Goal: Information Seeking & Learning: Learn about a topic

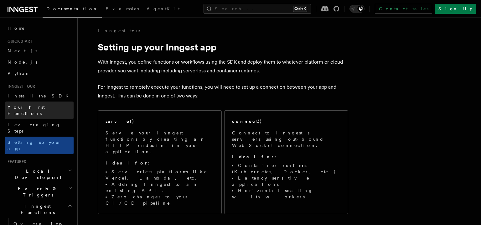
click at [39, 106] on span "Your first Functions" at bounding box center [26, 110] width 37 height 11
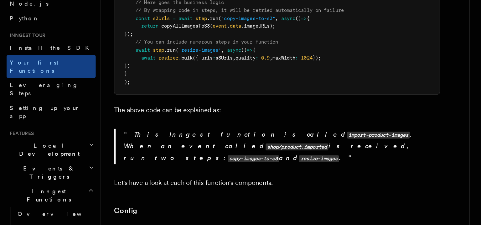
scroll to position [209, 0]
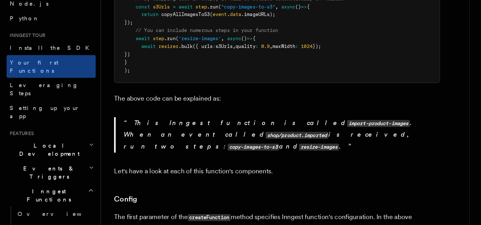
click at [135, 142] on p "This Inngest function is called import-product-images . When an event called sh…" at bounding box center [216, 155] width 243 height 27
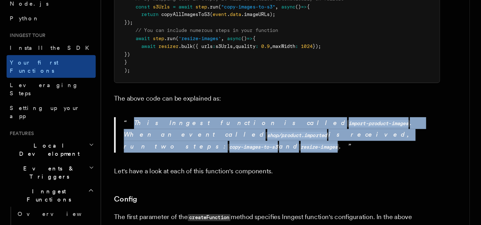
click at [135, 142] on p "This Inngest function is called import-product-images . When an event called sh…" at bounding box center [216, 155] width 243 height 27
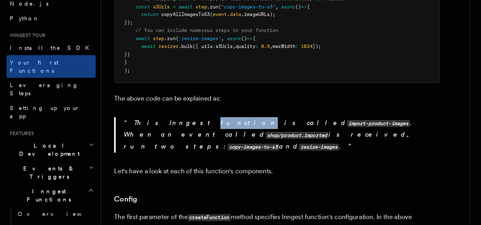
click at [135, 142] on p "This Inngest function is called import-product-images . When an event called sh…" at bounding box center [216, 155] width 243 height 27
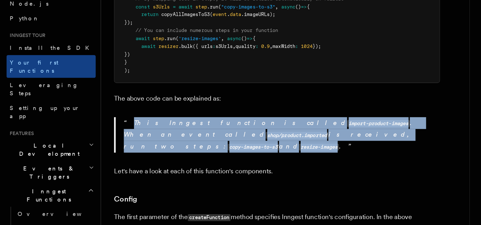
click at [135, 142] on p "This Inngest function is called import-product-images . When an event called sh…" at bounding box center [216, 155] width 243 height 27
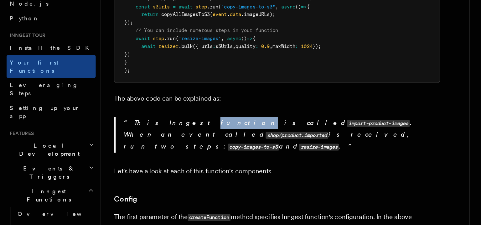
click at [135, 142] on p "This Inngest function is called import-product-images . When an event called sh…" at bounding box center [216, 155] width 243 height 27
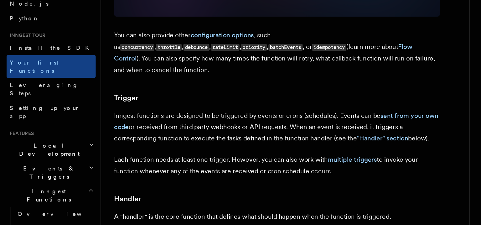
scroll to position [570, 0]
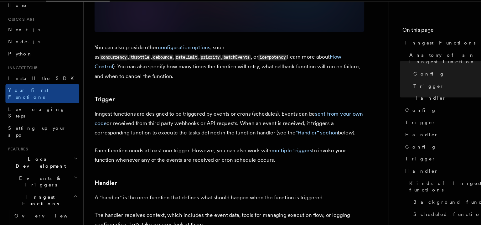
click at [247, 117] on p "Inngest functions are designed to be triggered by events or crons (schedules). …" at bounding box center [213, 130] width 250 height 26
drag, startPoint x: 249, startPoint y: 109, endPoint x: 245, endPoint y: 121, distance: 12.7
click at [245, 121] on article "Inngest tour Inngest Functions Inngest functions enable developers to run relia…" at bounding box center [219, 223] width 263 height 1532
drag, startPoint x: 245, startPoint y: 121, endPoint x: 241, endPoint y: 140, distance: 19.3
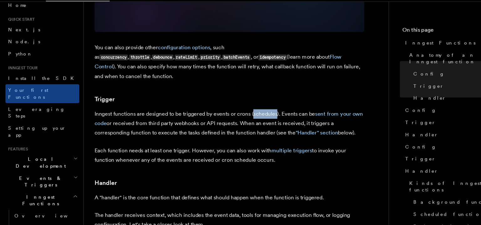
click at [241, 140] on article "Inngest tour Inngest Functions Inngest functions enable developers to run relia…" at bounding box center [219, 223] width 263 height 1532
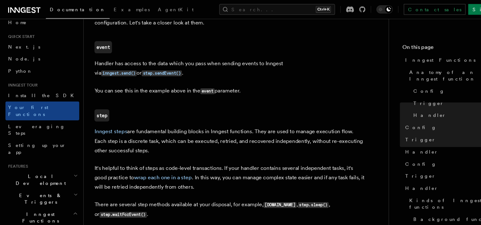
scroll to position [699, 0]
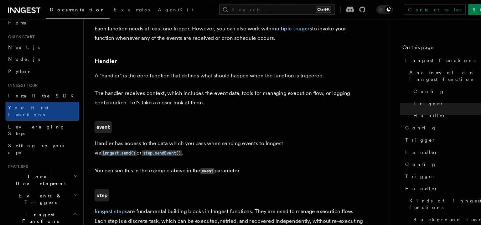
click at [241, 124] on article "Inngest tour Inngest Functions Inngest functions enable developers to run relia…" at bounding box center [219, 94] width 263 height 1532
click at [219, 128] on p "Handler has access to the data which you pass when sending events to Inngest vi…" at bounding box center [213, 137] width 250 height 18
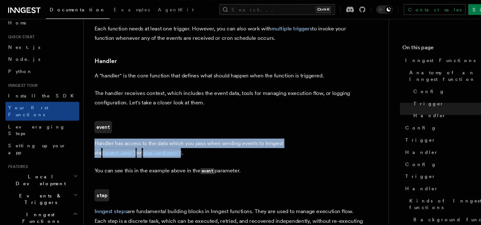
click at [219, 128] on p "Handler has access to the data which you pass when sending events to Inngest vi…" at bounding box center [213, 137] width 250 height 18
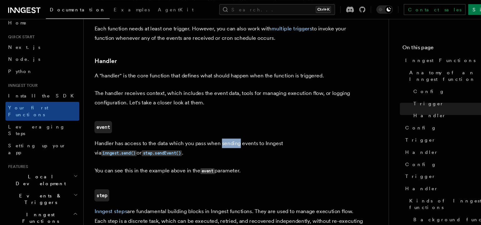
click at [219, 128] on p "Handler has access to the data which you pass when sending events to Inngest vi…" at bounding box center [213, 137] width 250 height 18
click at [213, 127] on article "Inngest tour Inngest Functions Inngest functions enable developers to run relia…" at bounding box center [219, 94] width 263 height 1532
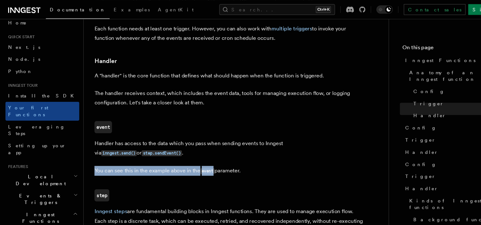
click at [213, 127] on article "Inngest tour Inngest Functions Inngest functions enable developers to run relia…" at bounding box center [219, 94] width 263 height 1532
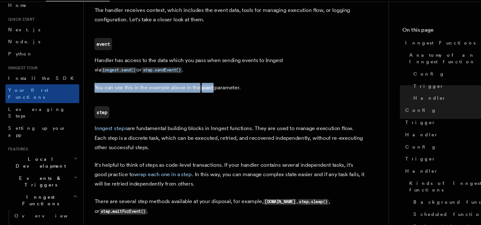
scroll to position [760, 0]
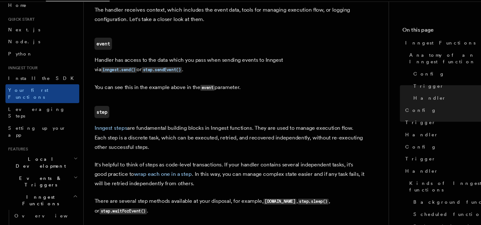
click at [208, 130] on p "Inngest steps are fundamental building blocks in Inngest functions. They are us…" at bounding box center [213, 143] width 250 height 26
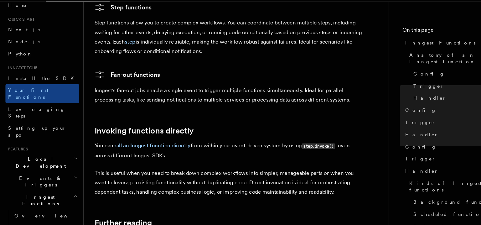
scroll to position [1163, 0]
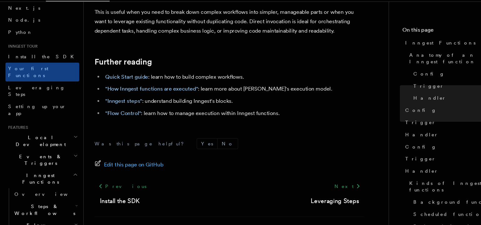
scroll to position [28, 0]
click at [59, 172] on h2 "Inngest Functions" at bounding box center [39, 181] width 69 height 18
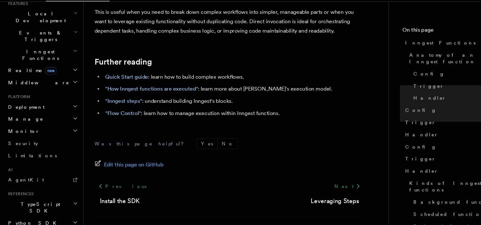
scroll to position [95, 0]
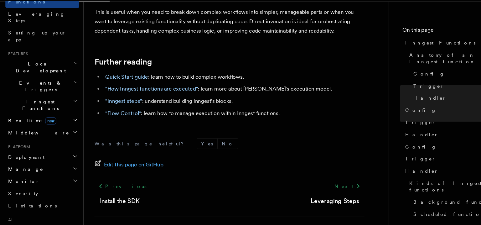
click at [59, 179] on h2 "Monitor" at bounding box center [39, 184] width 69 height 11
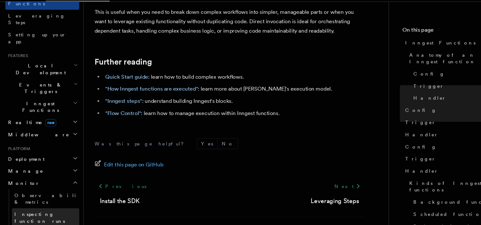
scroll to position [85, 0]
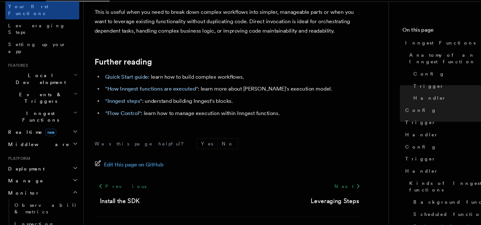
click at [64, 189] on h2 "Monitor" at bounding box center [39, 194] width 69 height 11
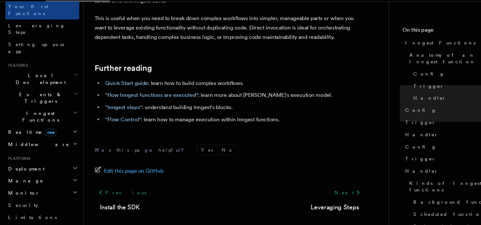
scroll to position [1311, 0]
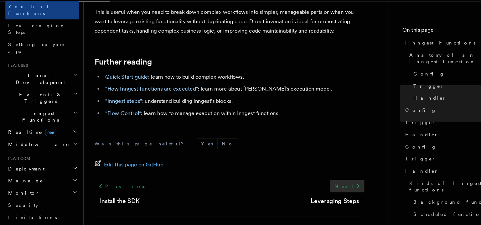
click at [325, 183] on link "Next" at bounding box center [322, 188] width 32 height 11
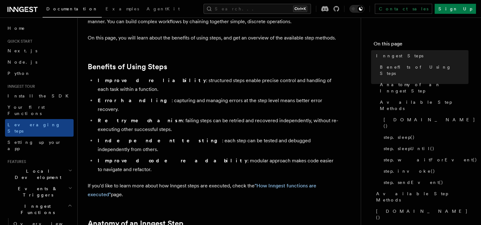
scroll to position [78, 0]
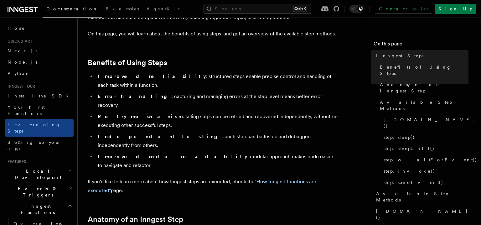
click at [200, 92] on li "Error handling : capturing and managing errors at the step level means better e…" at bounding box center [217, 101] width 242 height 18
click at [197, 112] on li "Retry mechanism : failing steps can be retried and recovered independently, wit…" at bounding box center [217, 121] width 242 height 18
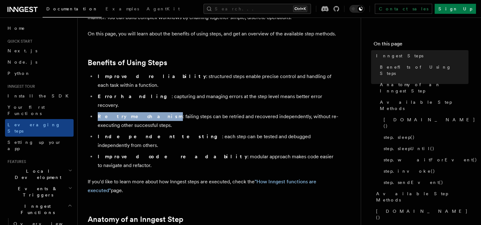
click at [197, 112] on li "Retry mechanism : failing steps can be retried and recovered independently, wit…" at bounding box center [217, 121] width 242 height 18
click at [197, 113] on ul "Improved reliability : structured steps enable precise control and handling of …" at bounding box center [213, 121] width 250 height 98
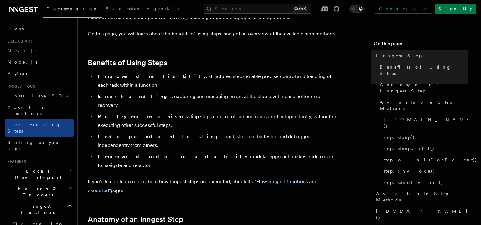
click at [197, 132] on li "Independent testing : each step can be tested and debugged independently from o…" at bounding box center [217, 141] width 242 height 18
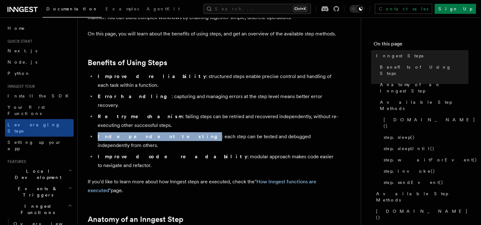
click at [197, 132] on li "Independent testing : each step can be tested and debugged independently from o…" at bounding box center [217, 141] width 242 height 18
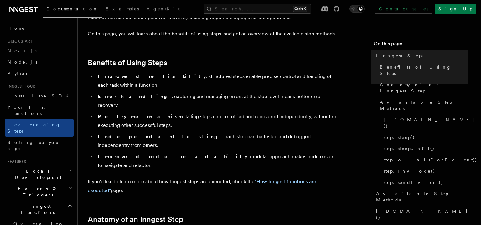
click at [196, 125] on ul "Improved reliability : structured steps enable precise control and handling of …" at bounding box center [213, 121] width 250 height 98
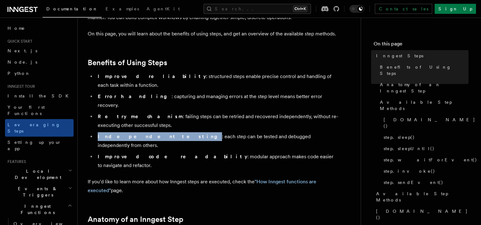
click at [196, 125] on ul "Improved reliability : structured steps enable precise control and handling of …" at bounding box center [213, 121] width 250 height 98
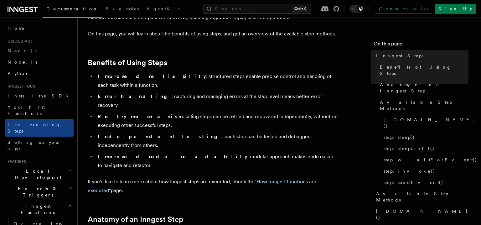
click at [196, 152] on li "Improved code readability : modular approach makes code easier to navigate and …" at bounding box center [217, 161] width 242 height 18
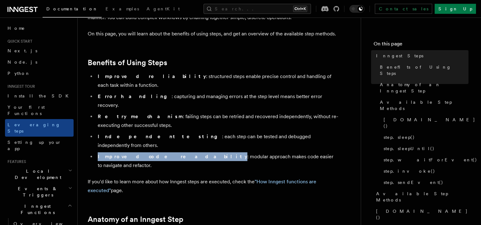
click at [196, 152] on li "Improved code readability : modular approach makes code easier to navigate and …" at bounding box center [217, 161] width 242 height 18
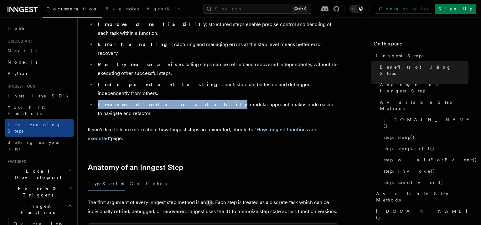
scroll to position [137, 0]
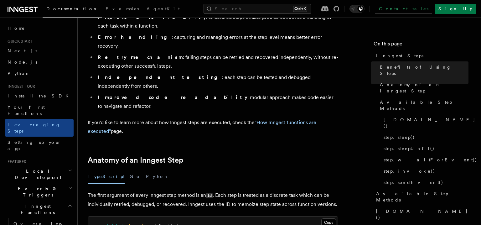
click at [194, 118] on p "If you'd like to learn more about how Inngest steps are executed, check the "Ho…" at bounding box center [213, 127] width 250 height 18
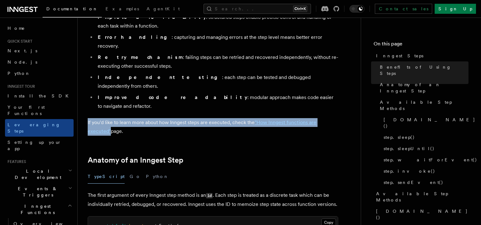
click at [194, 118] on p "If you'd like to learn more about how Inngest steps are executed, check the "Ho…" at bounding box center [213, 127] width 250 height 18
click at [195, 118] on p "If you'd like to learn more about how Inngest steps are executed, check the "Ho…" at bounding box center [213, 127] width 250 height 18
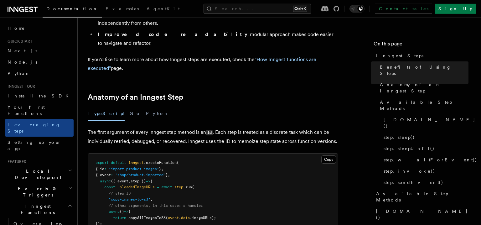
scroll to position [201, 0]
click at [146, 106] on button "Python" at bounding box center [157, 113] width 23 height 14
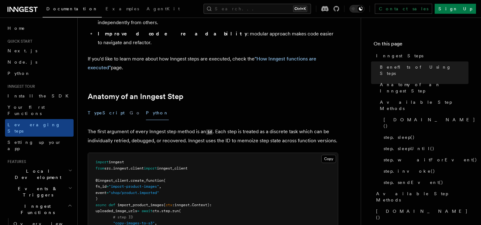
click at [104, 106] on button "TypeScript" at bounding box center [106, 113] width 37 height 14
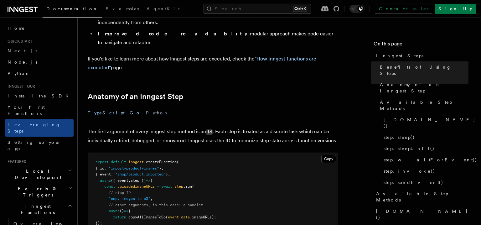
click at [130, 106] on button "Go" at bounding box center [135, 113] width 11 height 14
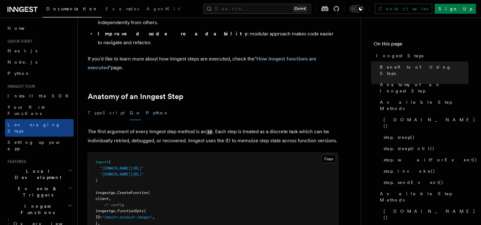
click at [146, 106] on button "Python" at bounding box center [157, 113] width 23 height 14
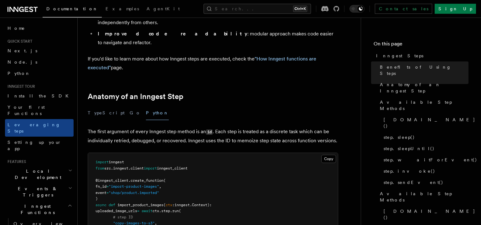
click at [146, 106] on button "Python" at bounding box center [157, 113] width 23 height 14
click at [102, 106] on button "TypeScript" at bounding box center [106, 113] width 37 height 14
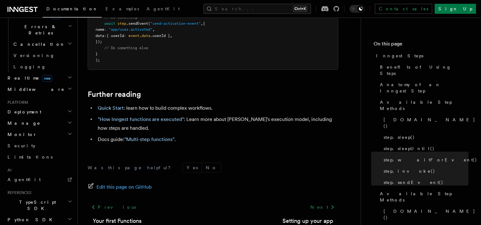
scroll to position [276, 0]
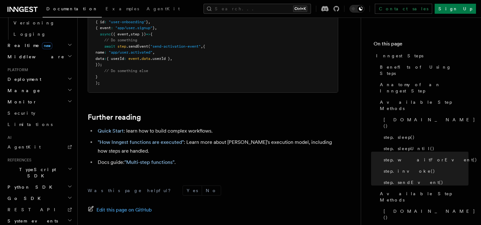
scroll to position [1428, 0]
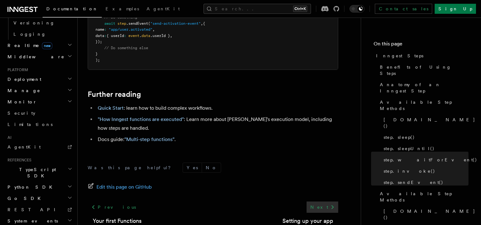
click at [322, 201] on link "Next" at bounding box center [322, 206] width 32 height 11
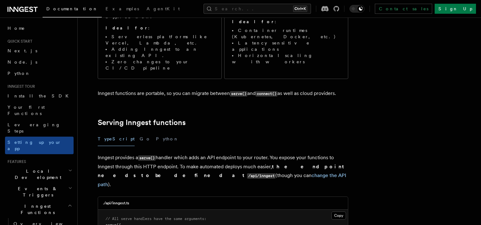
scroll to position [134, 0]
click at [296, 49] on div "serve() Serve your Inngest functions by creating an HTTP endpoint in your appli…" at bounding box center [223, 28] width 250 height 109
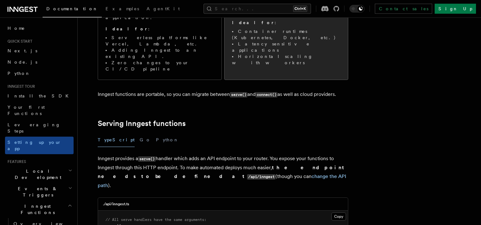
click at [290, 47] on div "connect() Connect to Inngest's servers using out-bound WebSocket connection. Id…" at bounding box center [285, 25] width 123 height 97
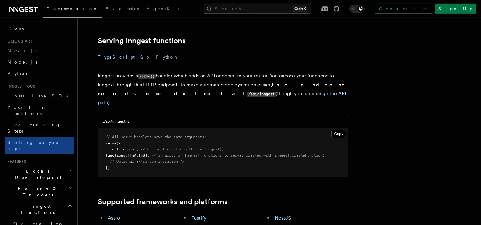
scroll to position [217, 0]
click at [156, 50] on button "Python" at bounding box center [167, 57] width 23 height 14
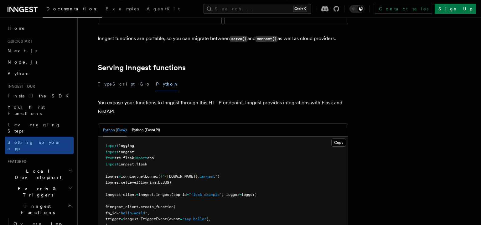
scroll to position [173, 0]
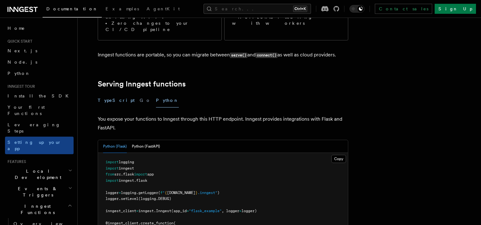
click at [113, 93] on button "TypeScript" at bounding box center [116, 100] width 37 height 14
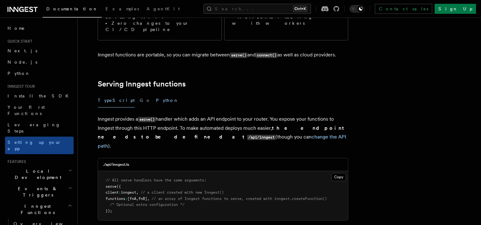
click at [156, 93] on button "Python" at bounding box center [167, 100] width 23 height 14
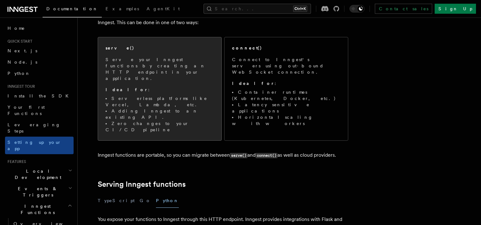
scroll to position [101, 0]
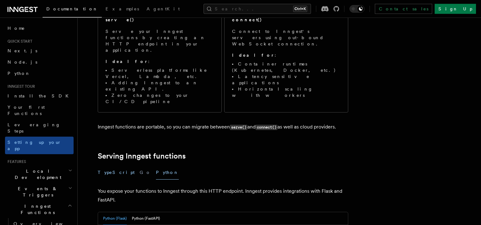
click at [105, 165] on button "TypeScript" at bounding box center [116, 172] width 37 height 14
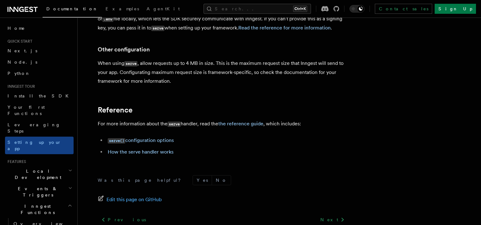
scroll to position [5396, 0]
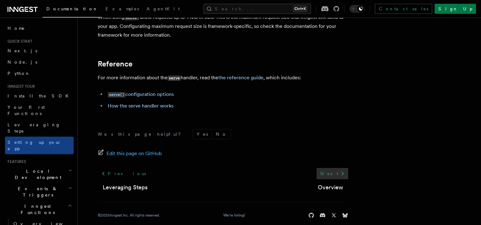
click at [333, 168] on link "Next" at bounding box center [332, 173] width 32 height 11
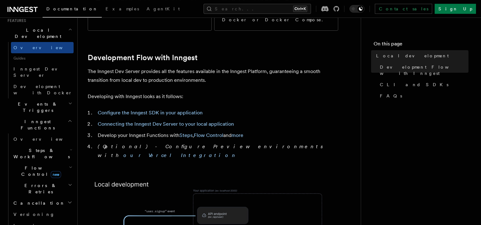
scroll to position [302, 0]
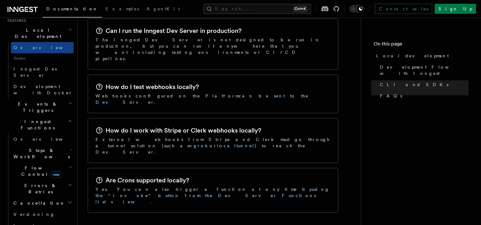
scroll to position [1059, 0]
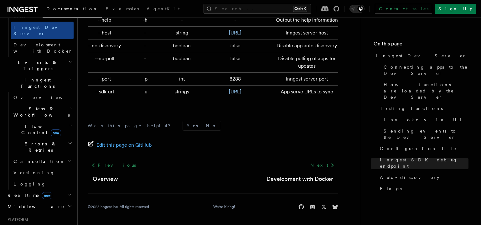
scroll to position [185, 0]
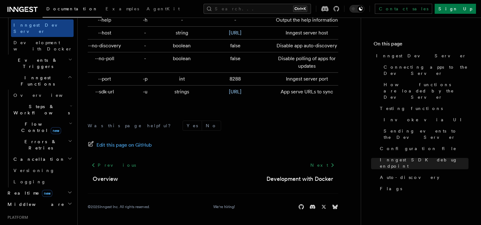
click at [40, 101] on h2 "Steps & Workflows" at bounding box center [42, 110] width 63 height 18
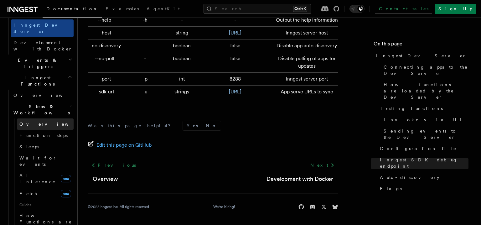
click at [37, 118] on link "Overview" at bounding box center [45, 123] width 57 height 11
